Goal: Transaction & Acquisition: Book appointment/travel/reservation

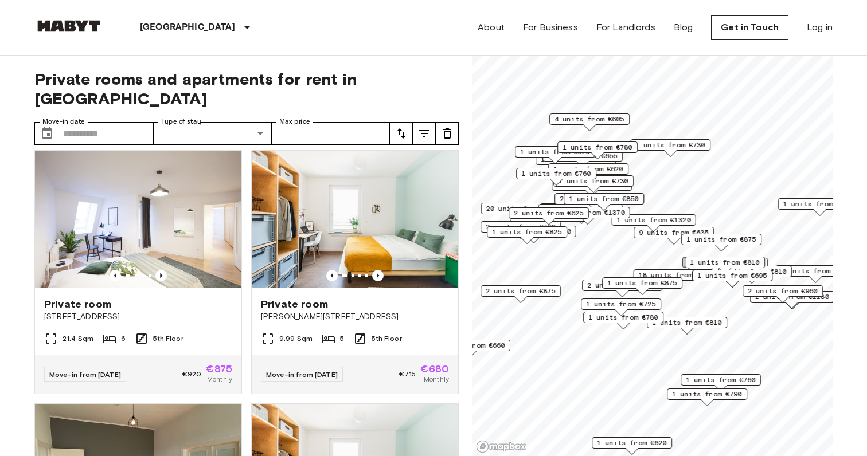
scroll to position [76, 0]
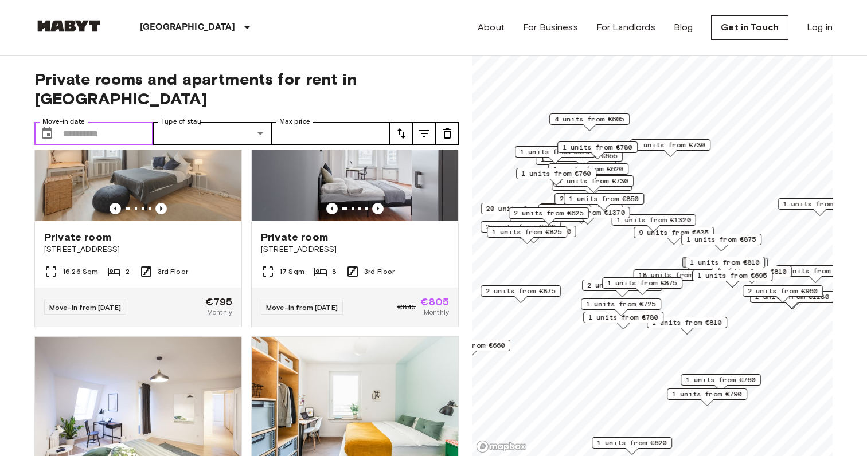
click at [128, 122] on input "Move-in date" at bounding box center [108, 133] width 90 height 23
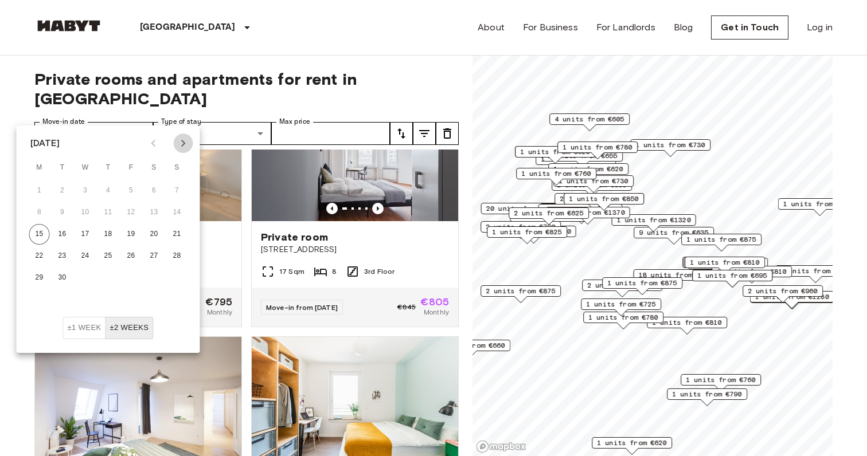
click at [182, 142] on icon "Next month" at bounding box center [184, 143] width 14 height 14
click at [87, 189] on button "1" at bounding box center [85, 191] width 21 height 21
type input "**********"
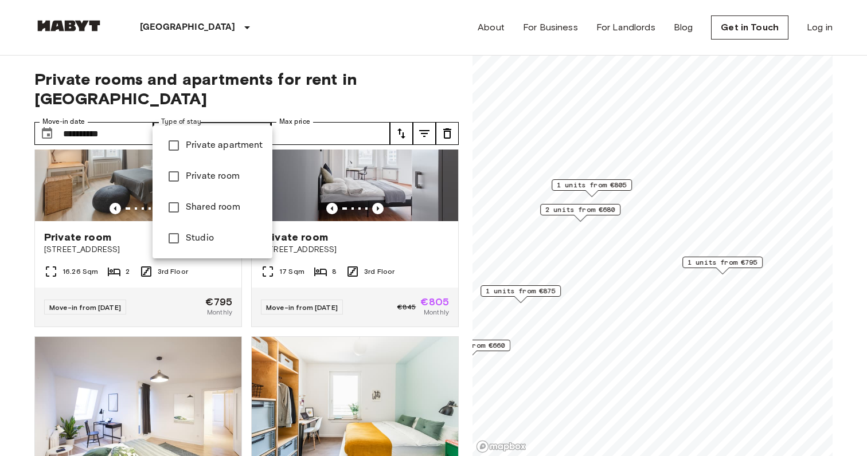
click at [219, 208] on span "Shared room" at bounding box center [224, 208] width 77 height 14
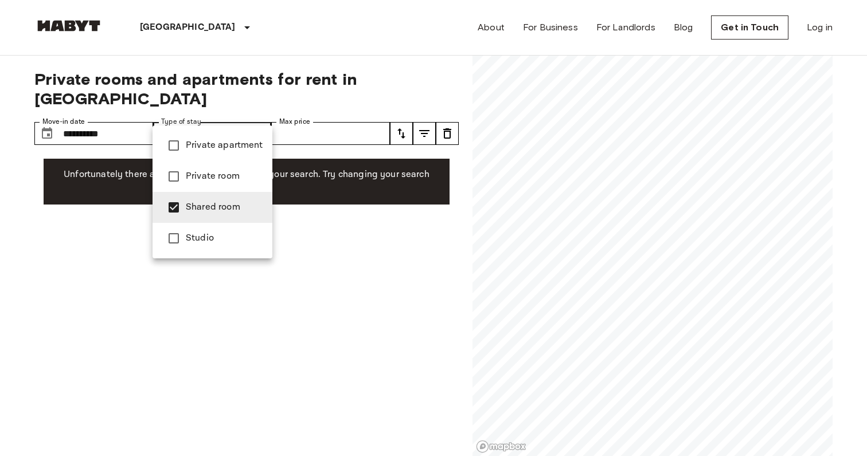
click at [209, 180] on span "Private room" at bounding box center [224, 177] width 77 height 14
type input "**********"
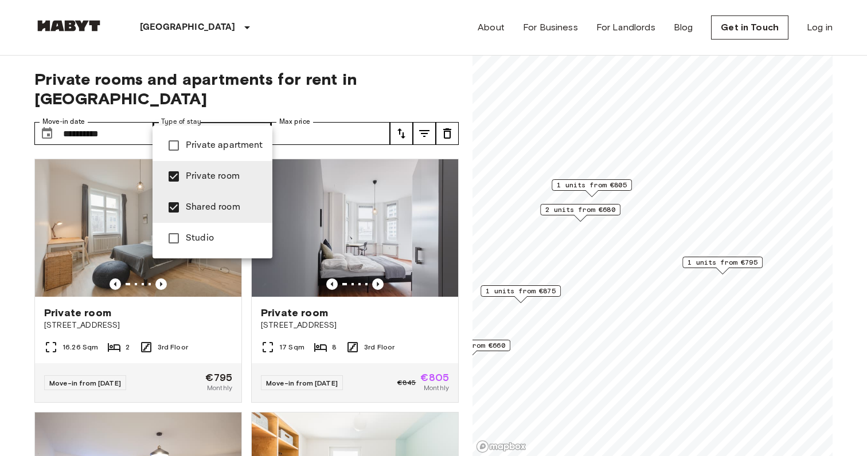
click at [28, 302] on div at bounding box center [433, 228] width 867 height 456
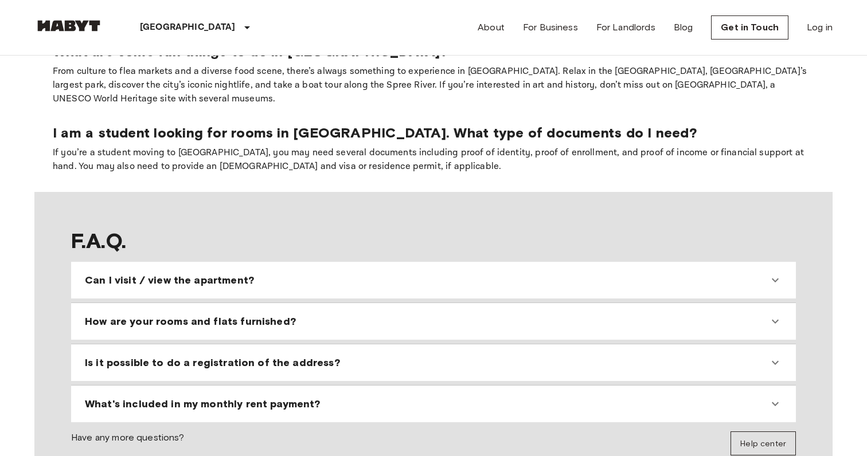
scroll to position [966, 0]
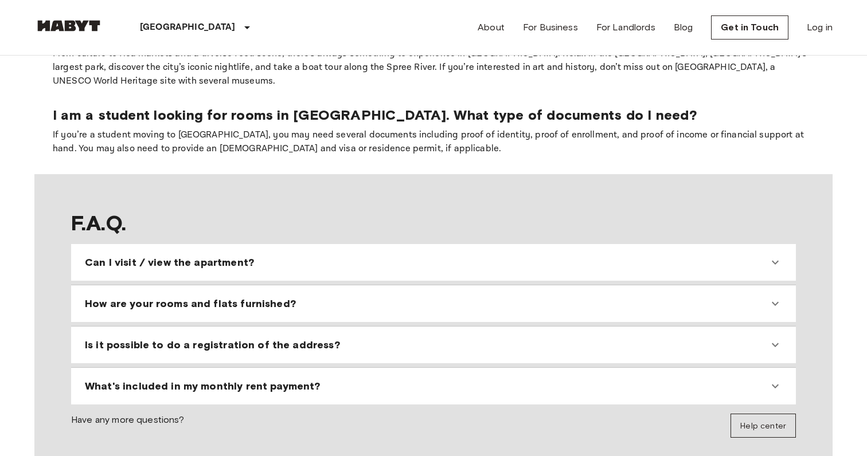
click at [165, 249] on div "Can I visit / view the apartment?" at bounding box center [433, 263] width 715 height 28
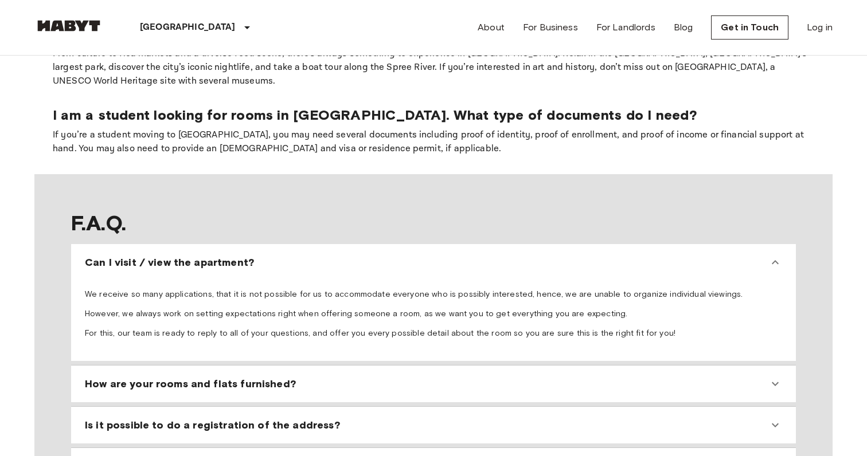
click at [165, 249] on div "Can I visit / view the apartment?" at bounding box center [433, 263] width 715 height 28
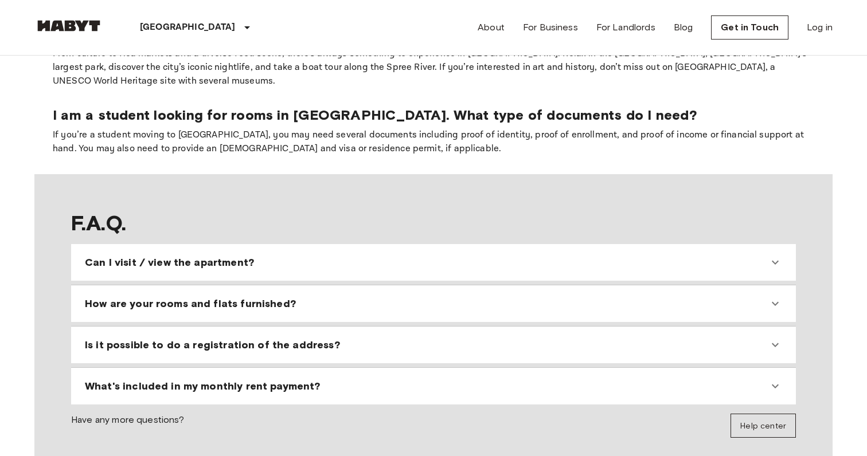
click at [177, 290] on div "How are your rooms and flats furnished?" at bounding box center [433, 304] width 715 height 28
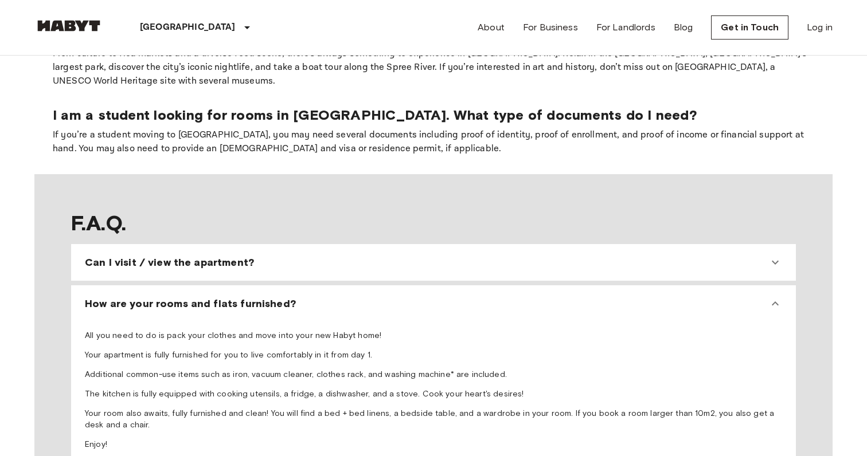
click at [177, 290] on div "How are your rooms and flats furnished?" at bounding box center [433, 304] width 715 height 28
